Goal: Task Accomplishment & Management: Complete application form

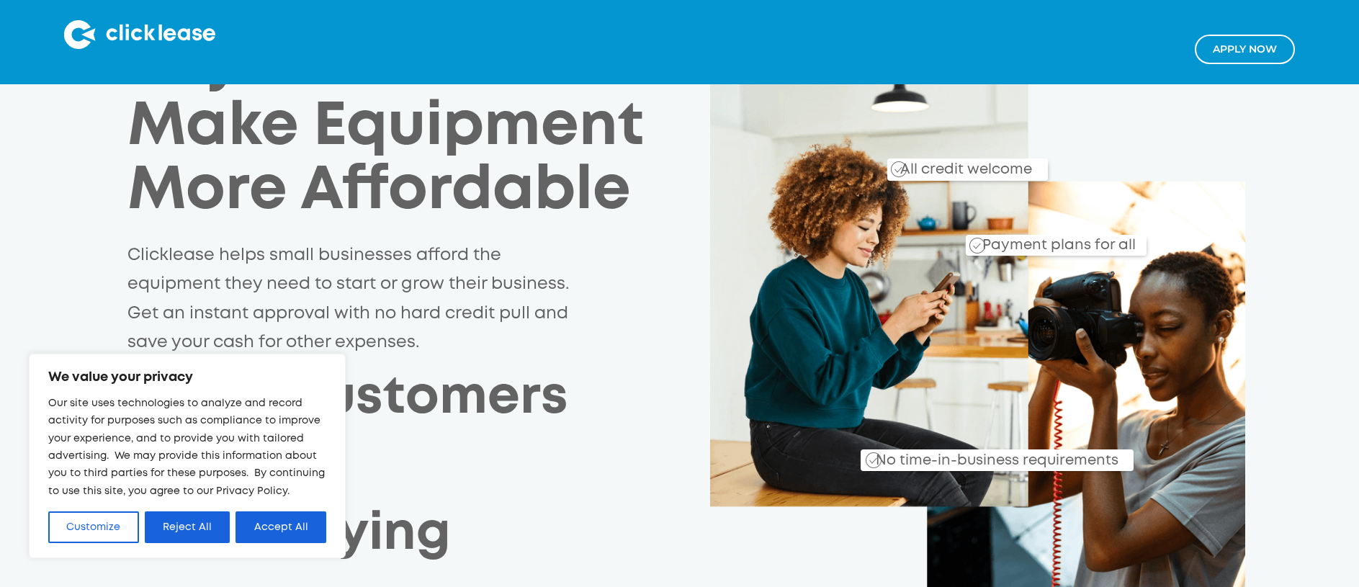
scroll to position [144, 0]
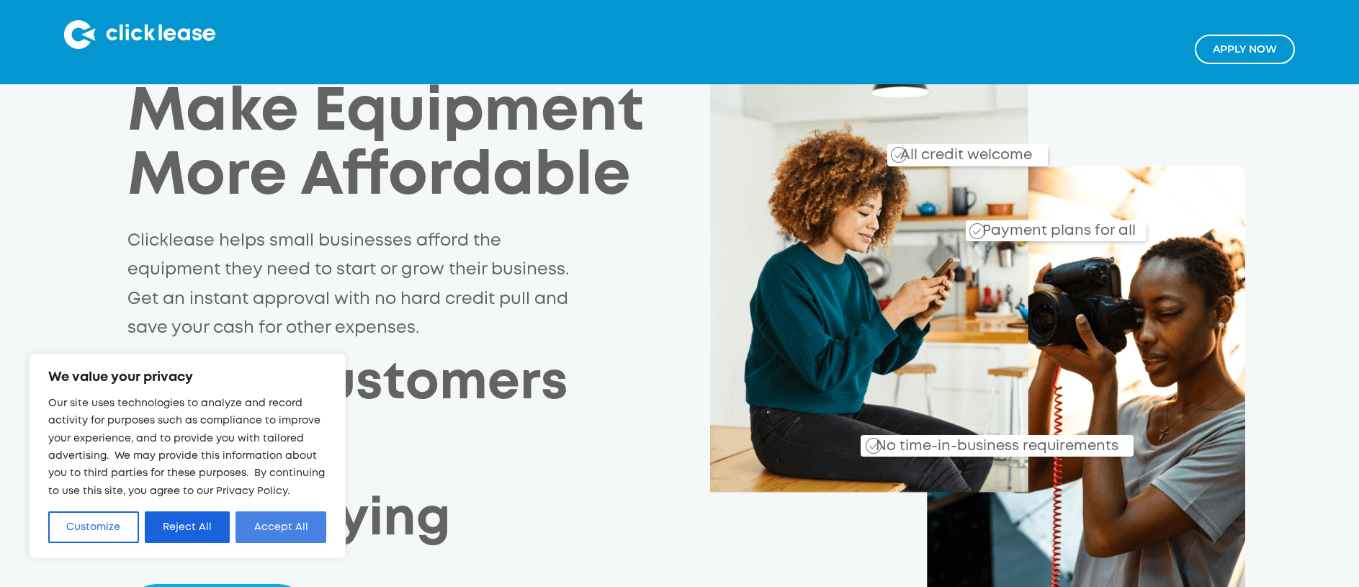
click at [287, 522] on button "Accept All" at bounding box center [281, 527] width 91 height 32
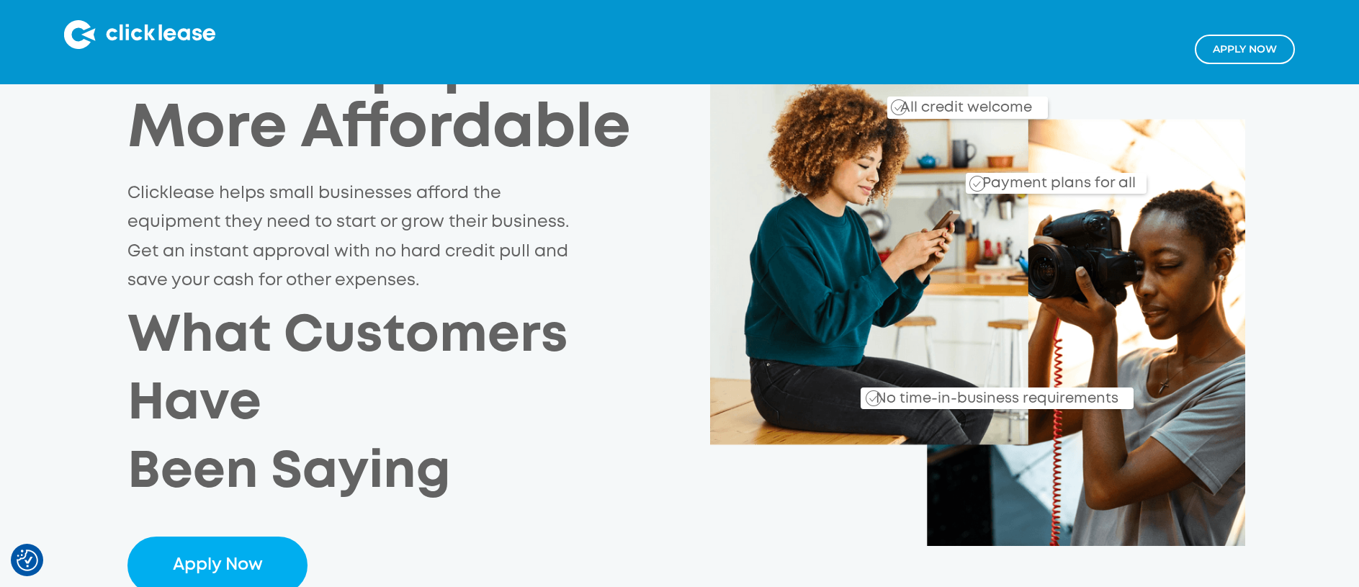
scroll to position [0, 0]
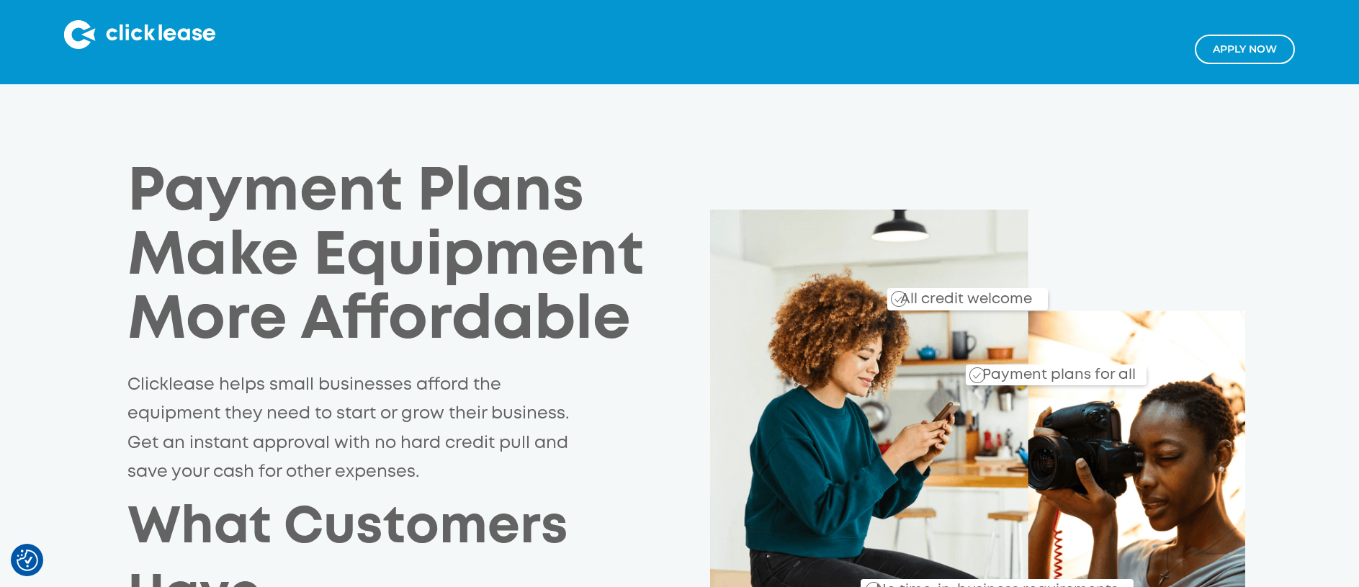
click at [1272, 50] on link "Apply NOw" at bounding box center [1245, 50] width 100 height 30
